Goal: Task Accomplishment & Management: Manage account settings

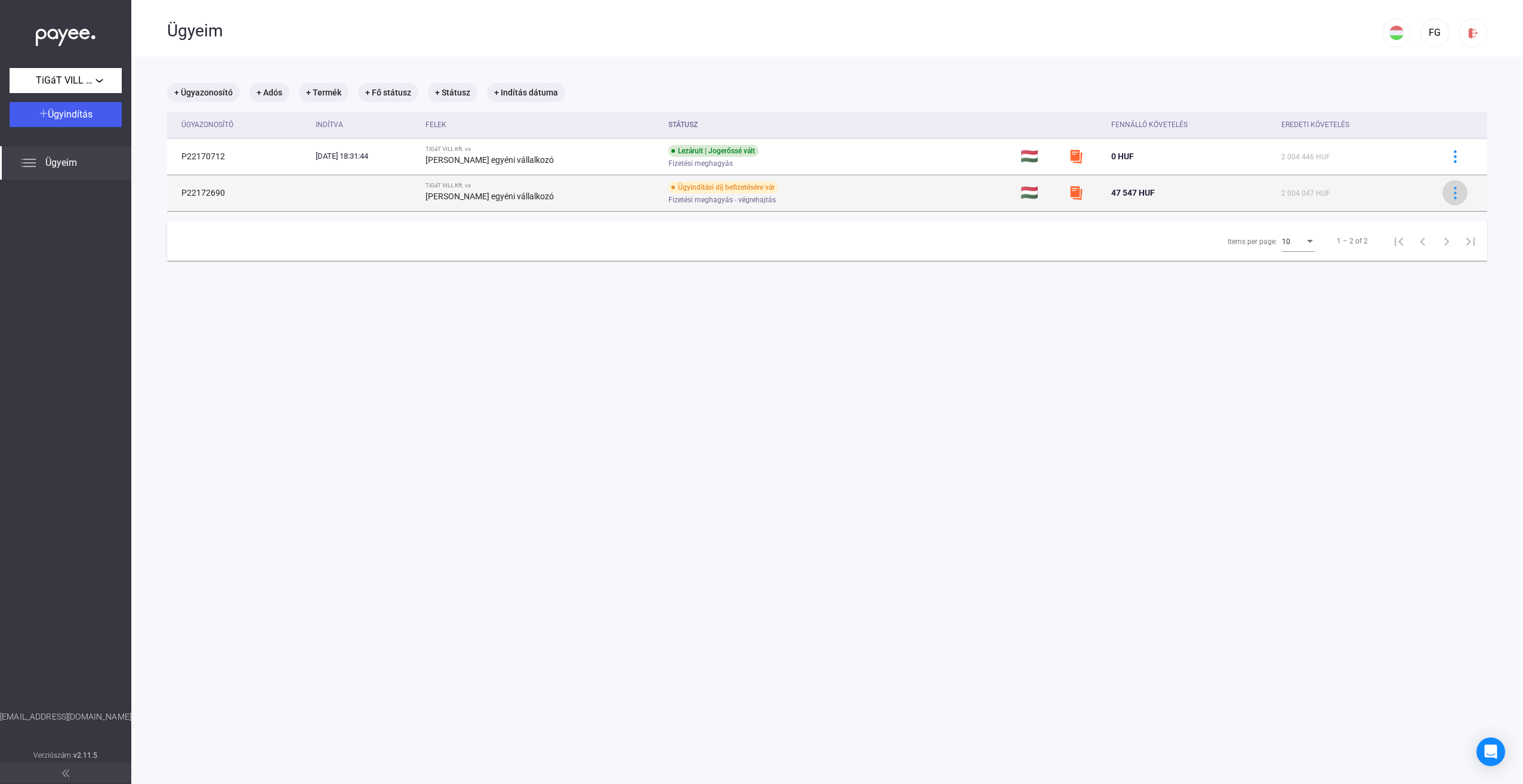
click at [1450, 192] on img at bounding box center [1455, 193] width 12 height 12
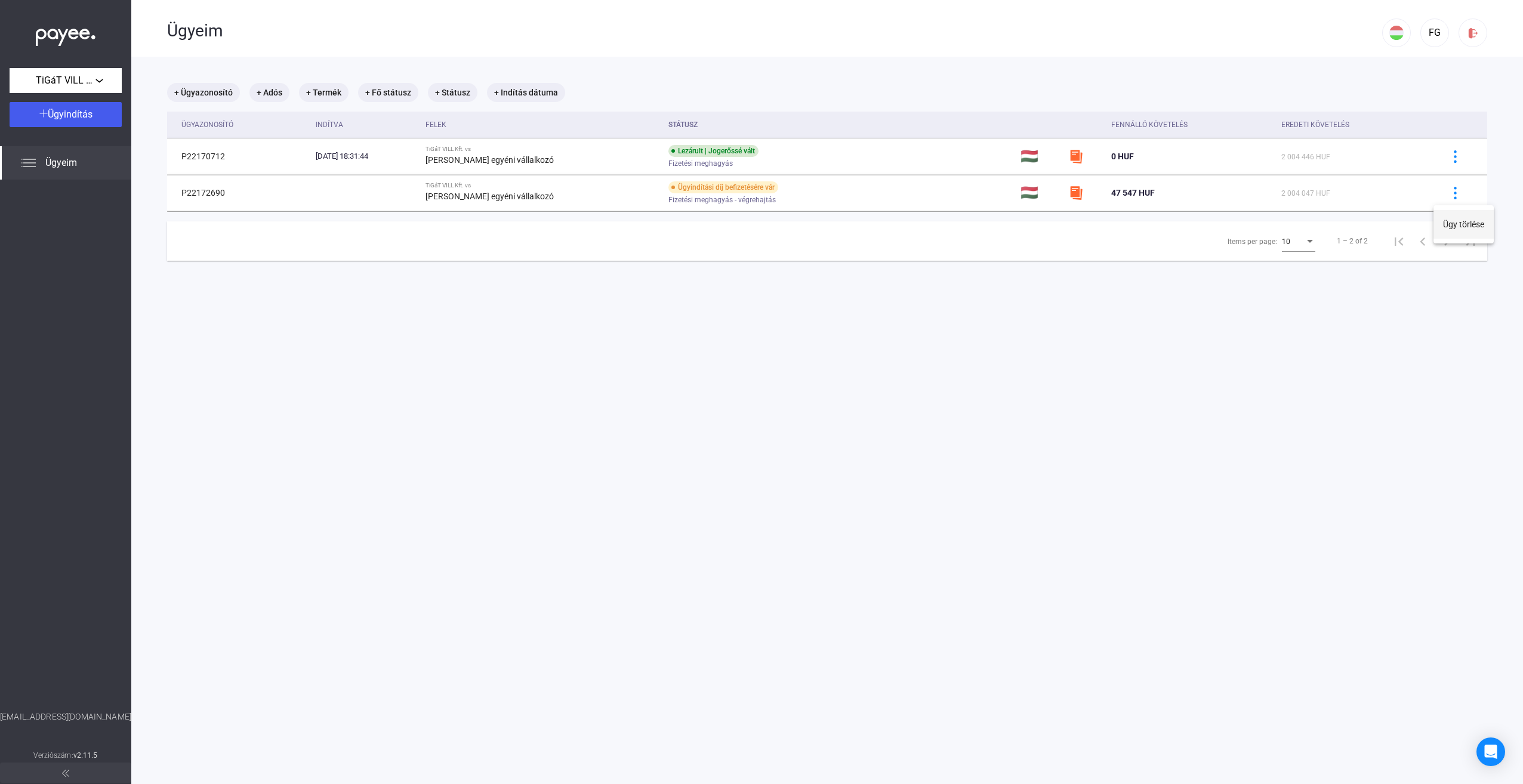
click at [1467, 223] on button "Ügy törlése" at bounding box center [1464, 224] width 60 height 29
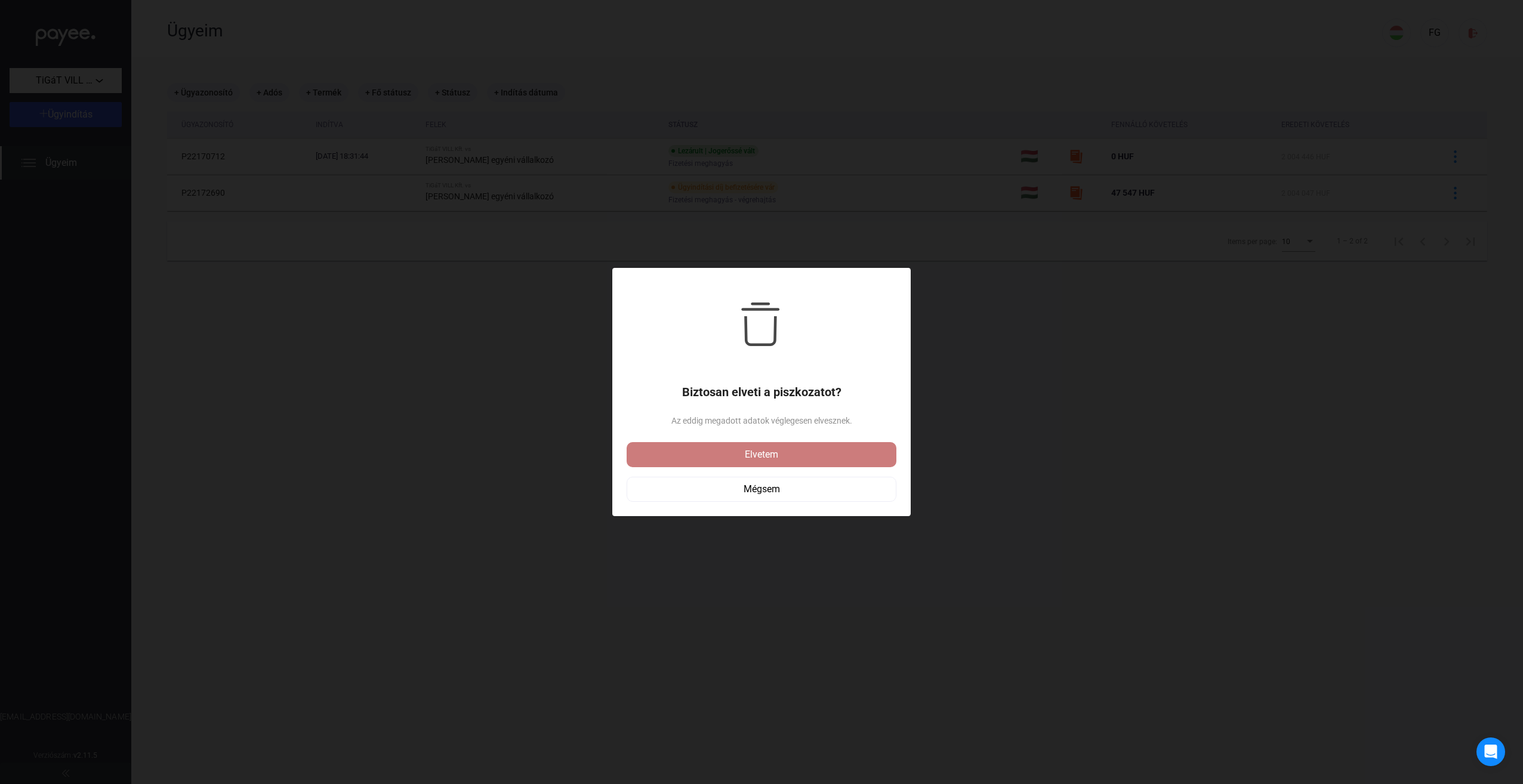
click at [755, 454] on div "Elvetem" at bounding box center [761, 455] width 263 height 14
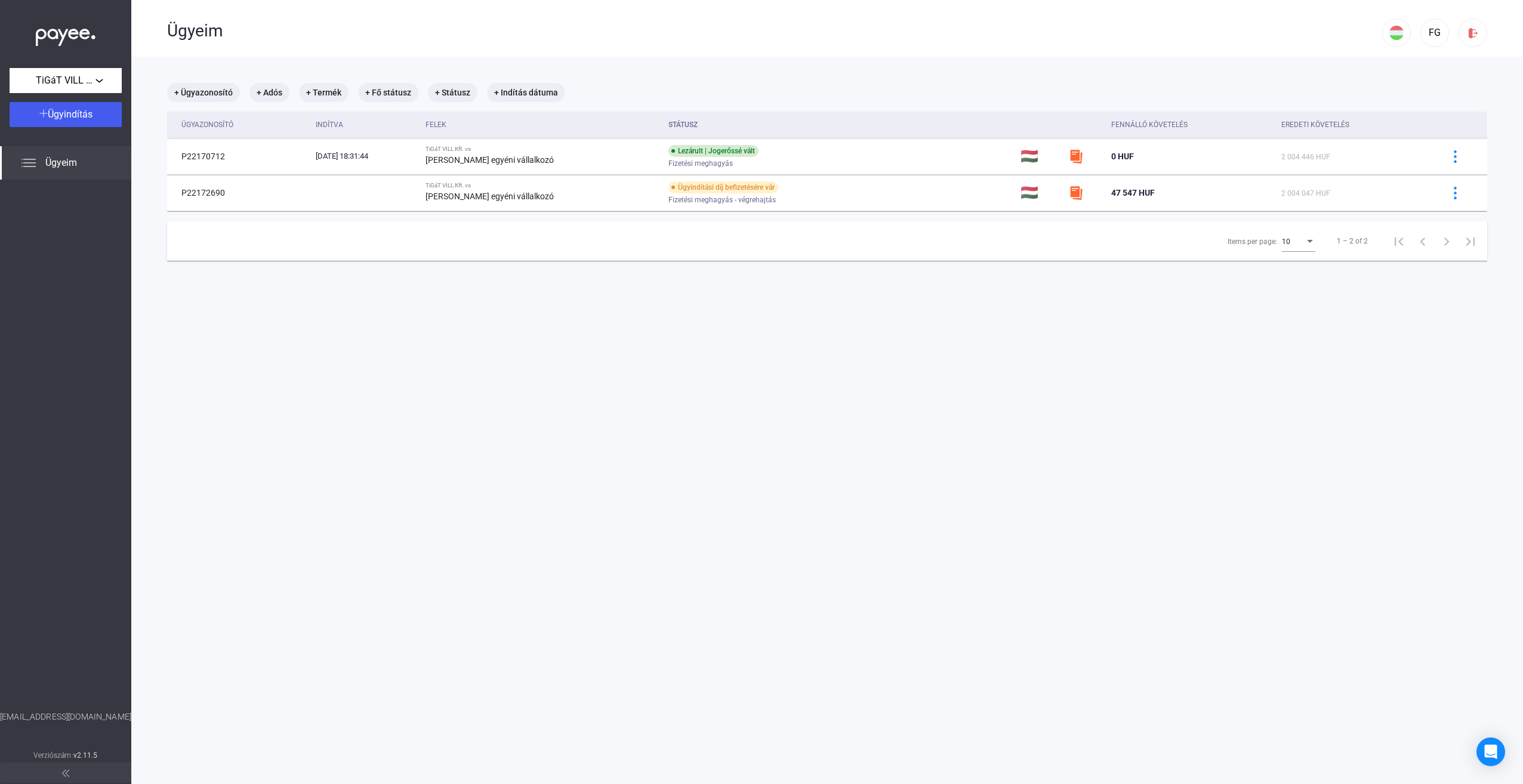
drag, startPoint x: 862, startPoint y: 444, endPoint x: 703, endPoint y: 372, distance: 174.5
click at [862, 443] on main "+ Ügyazonosító + Adós + Termék + Fő státusz + Státusz + Indítás dátuma Ügyazono…" at bounding box center [827, 449] width 1392 height 784
